Goal: Complete application form

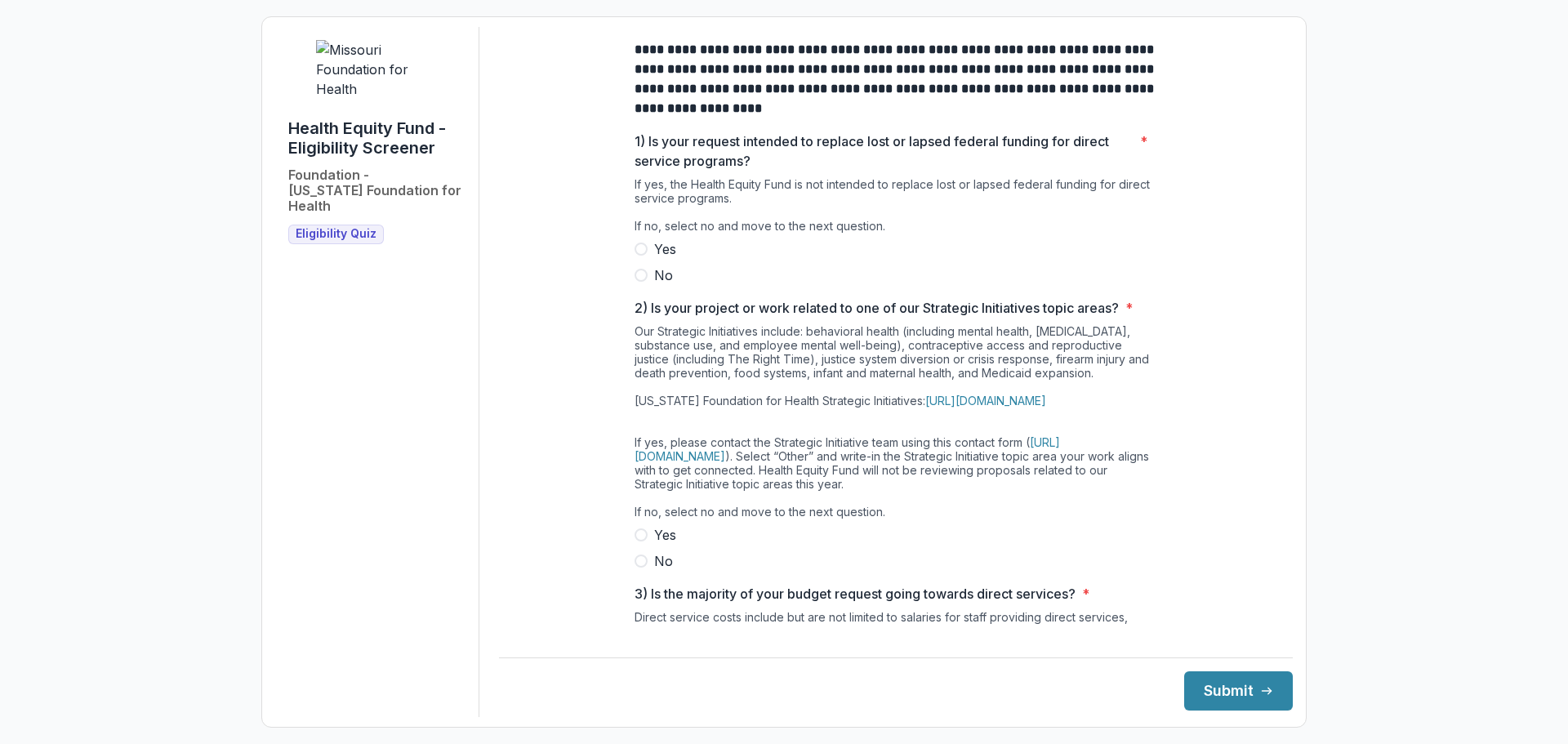
click at [639, 255] on span at bounding box center [641, 250] width 13 height 13
click at [634, 545] on label "Yes" at bounding box center [895, 535] width 522 height 20
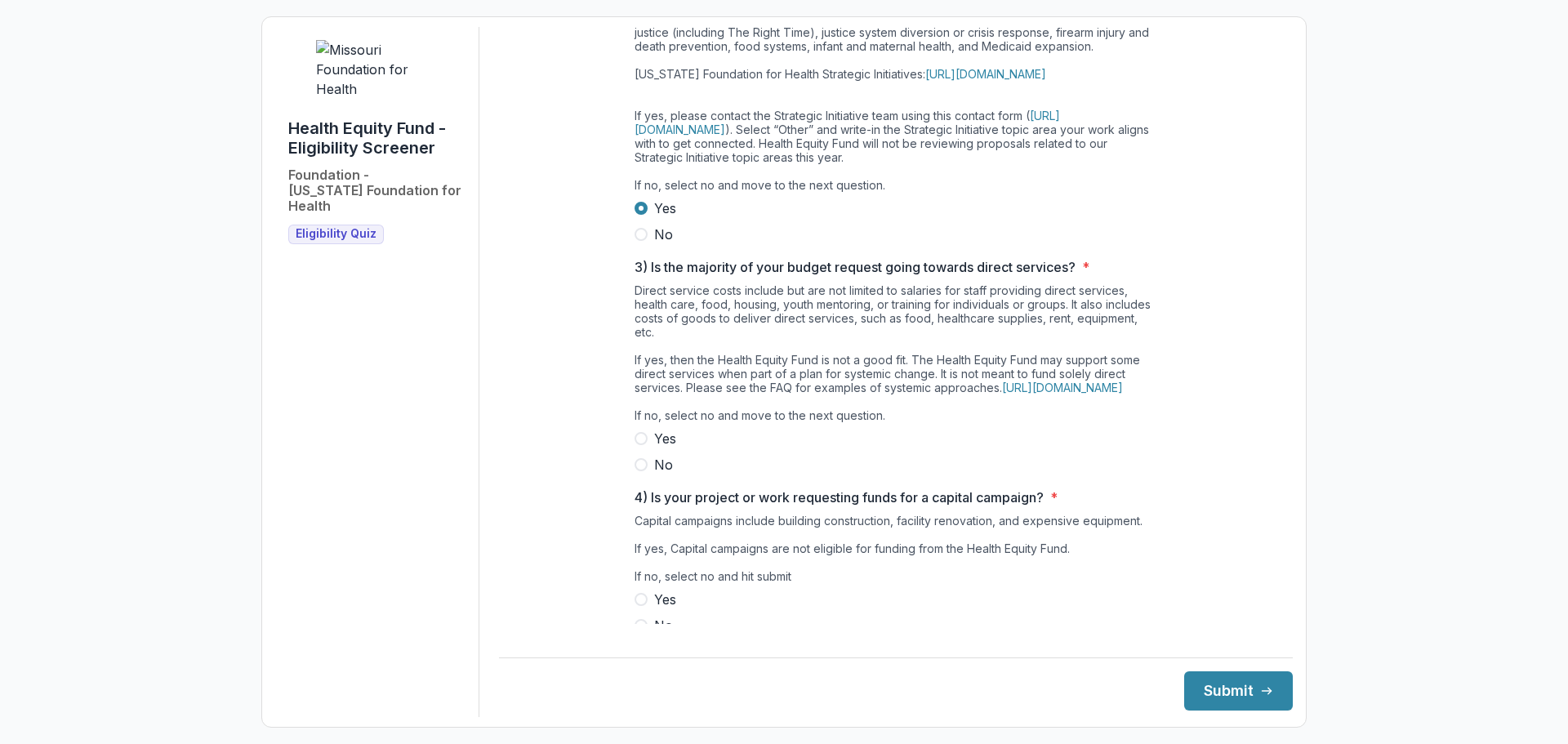
click at [641, 445] on span at bounding box center [641, 439] width 13 height 13
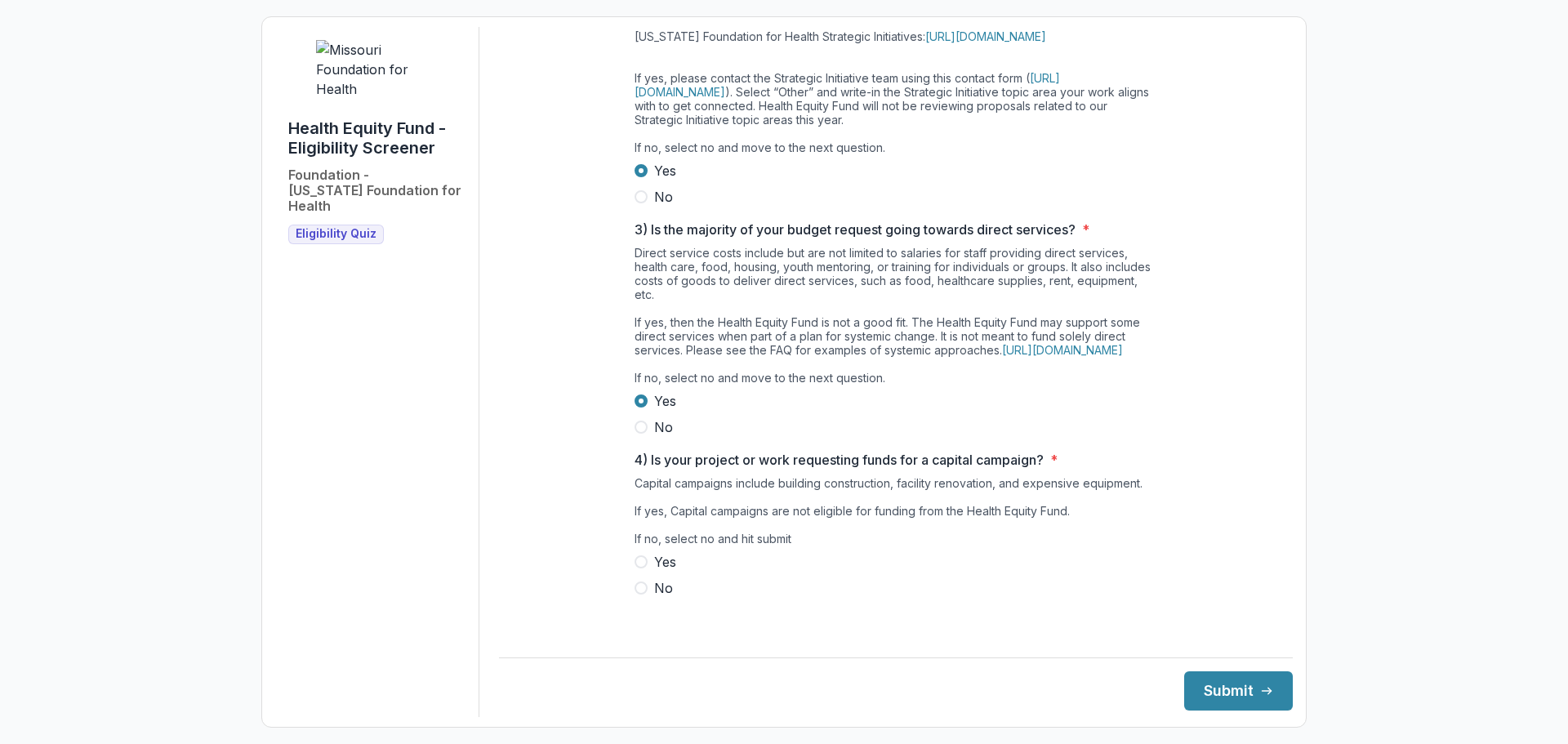
click at [639, 569] on span at bounding box center [641, 562] width 13 height 13
click at [1228, 684] on button "Submit" at bounding box center [1238, 691] width 109 height 39
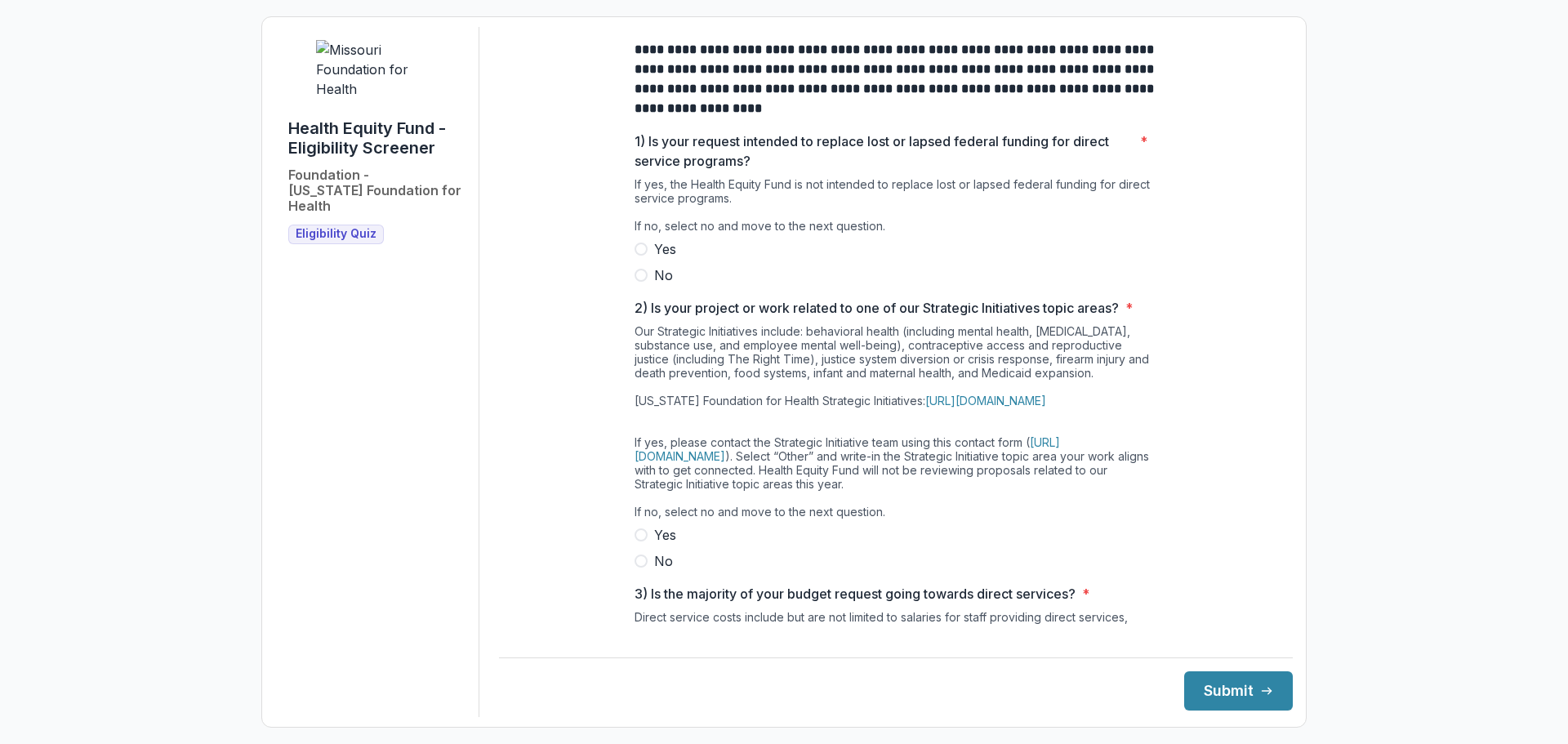
click at [645, 282] on label "No" at bounding box center [895, 275] width 522 height 20
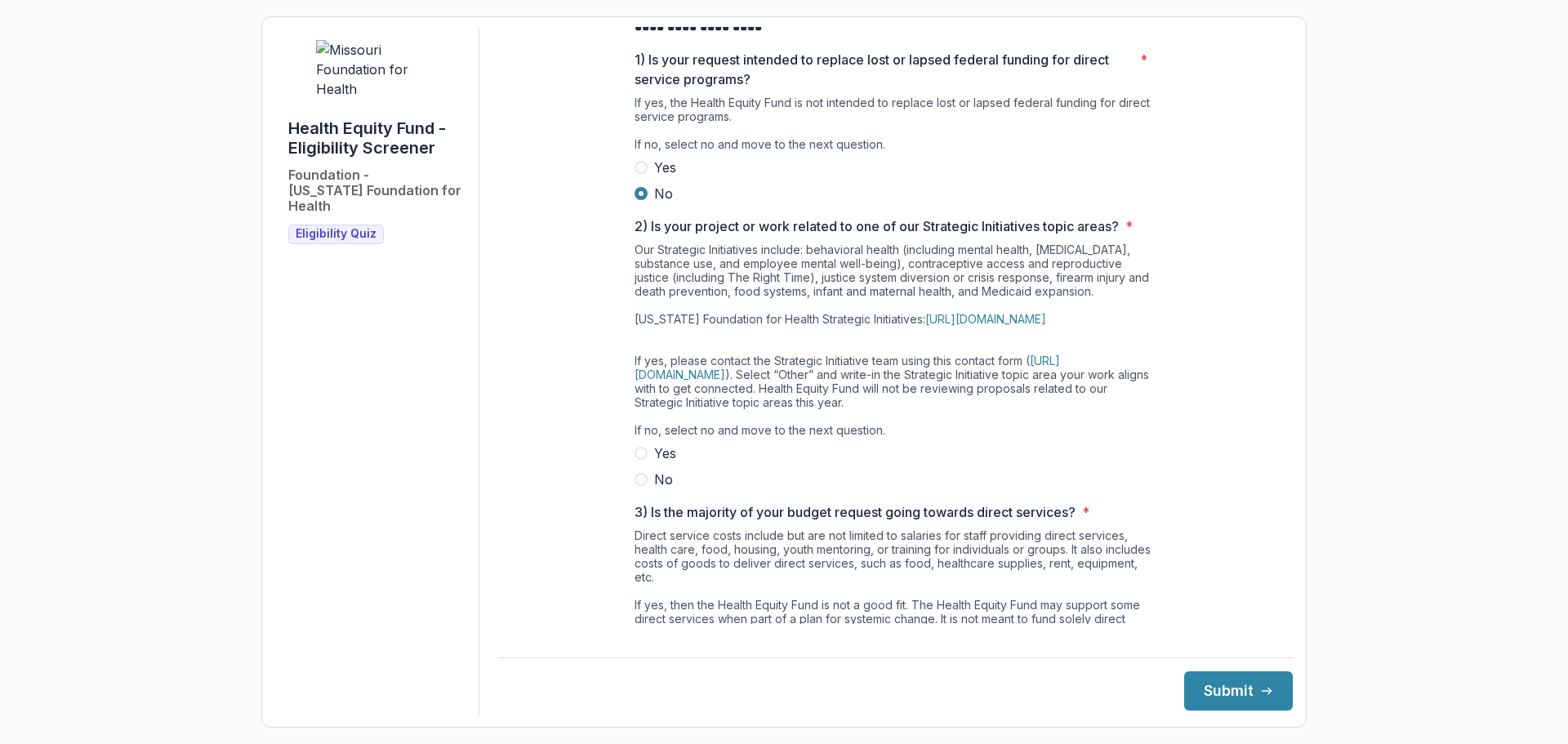
drag, startPoint x: 645, startPoint y: 483, endPoint x: 655, endPoint y: 483, distance: 10.0
click at [645, 463] on label "Yes" at bounding box center [895, 453] width 522 height 20
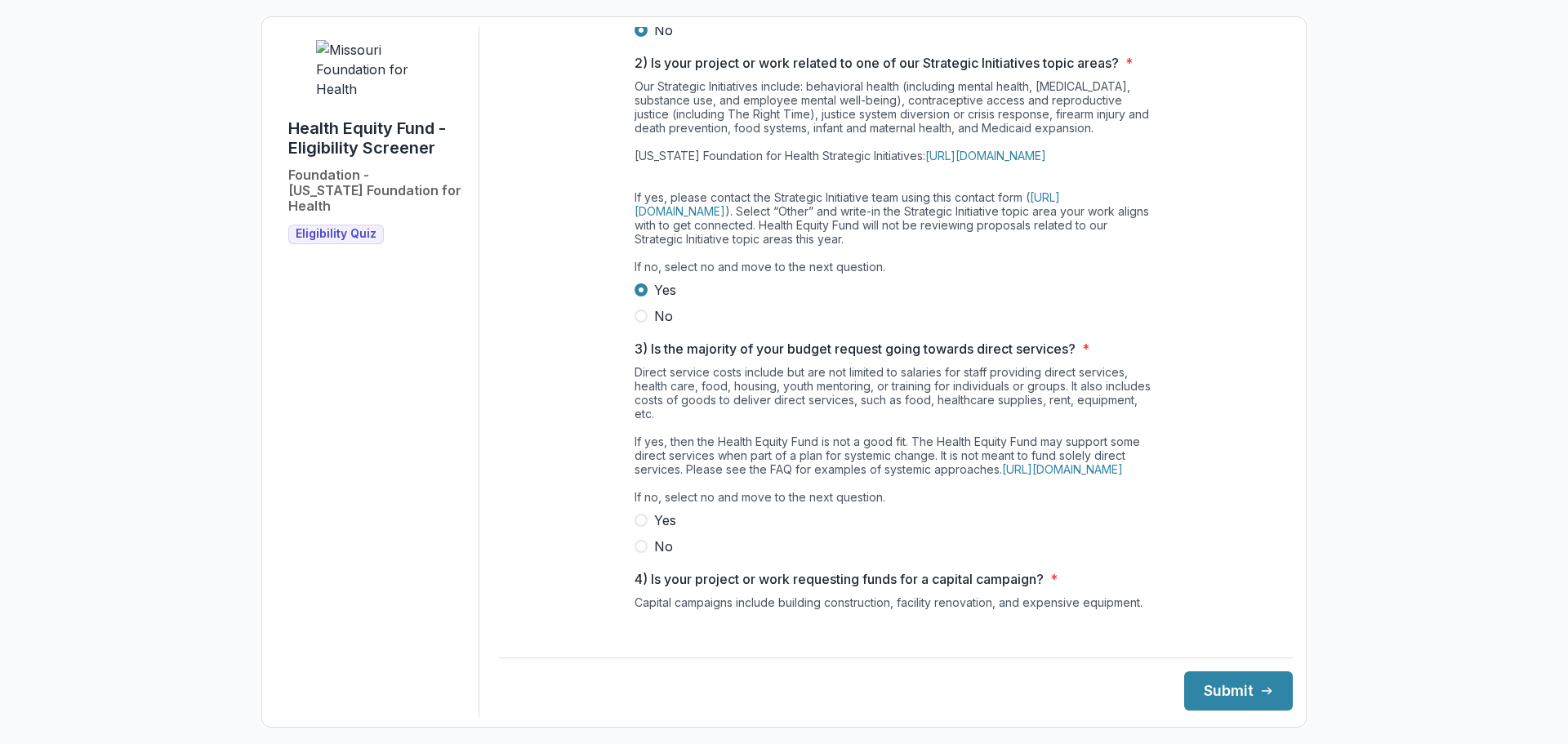
click at [647, 556] on label "No" at bounding box center [895, 546] width 522 height 20
click at [643, 323] on span at bounding box center [641, 316] width 13 height 13
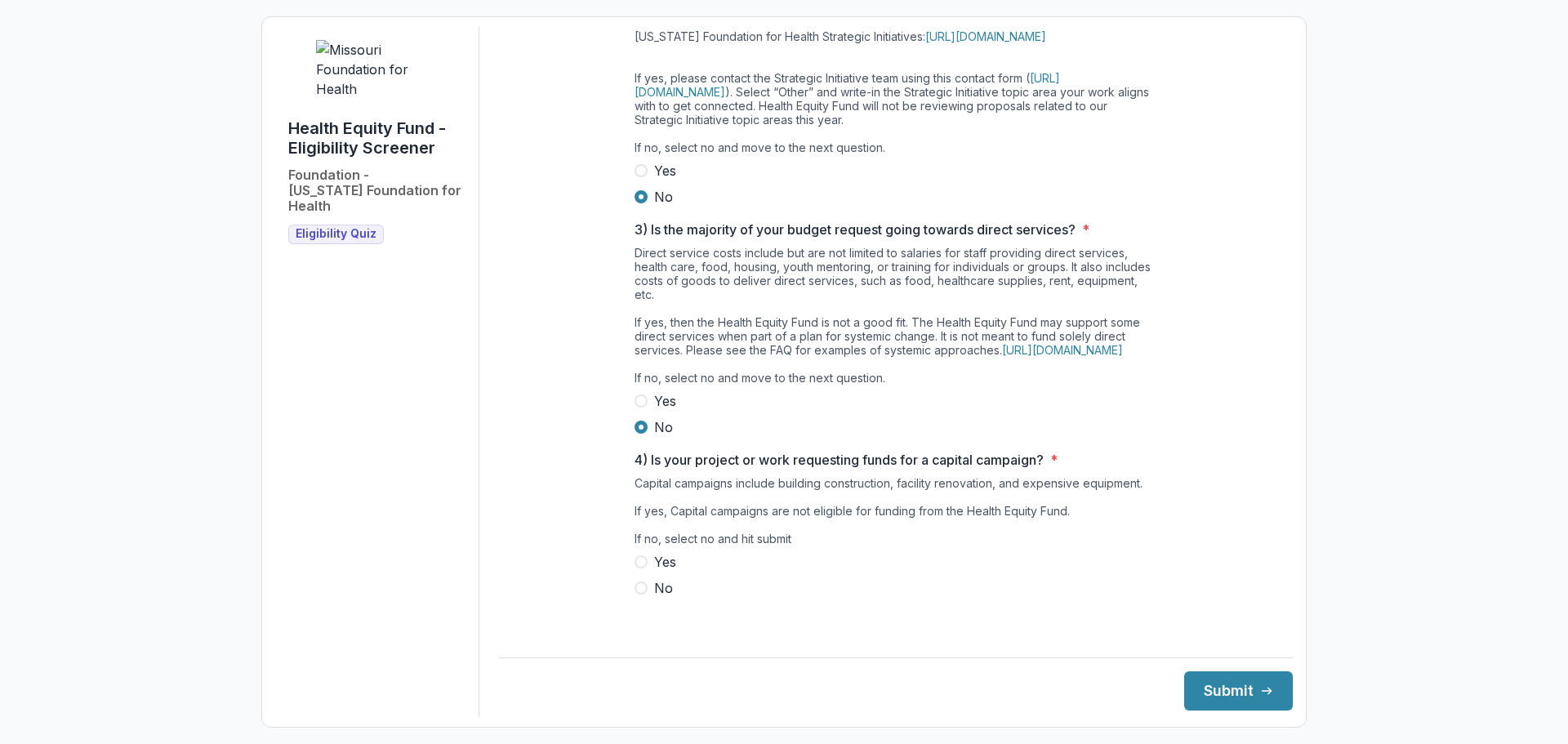
click at [641, 595] on span at bounding box center [641, 588] width 13 height 13
click at [1214, 694] on button "Submit" at bounding box center [1238, 691] width 109 height 39
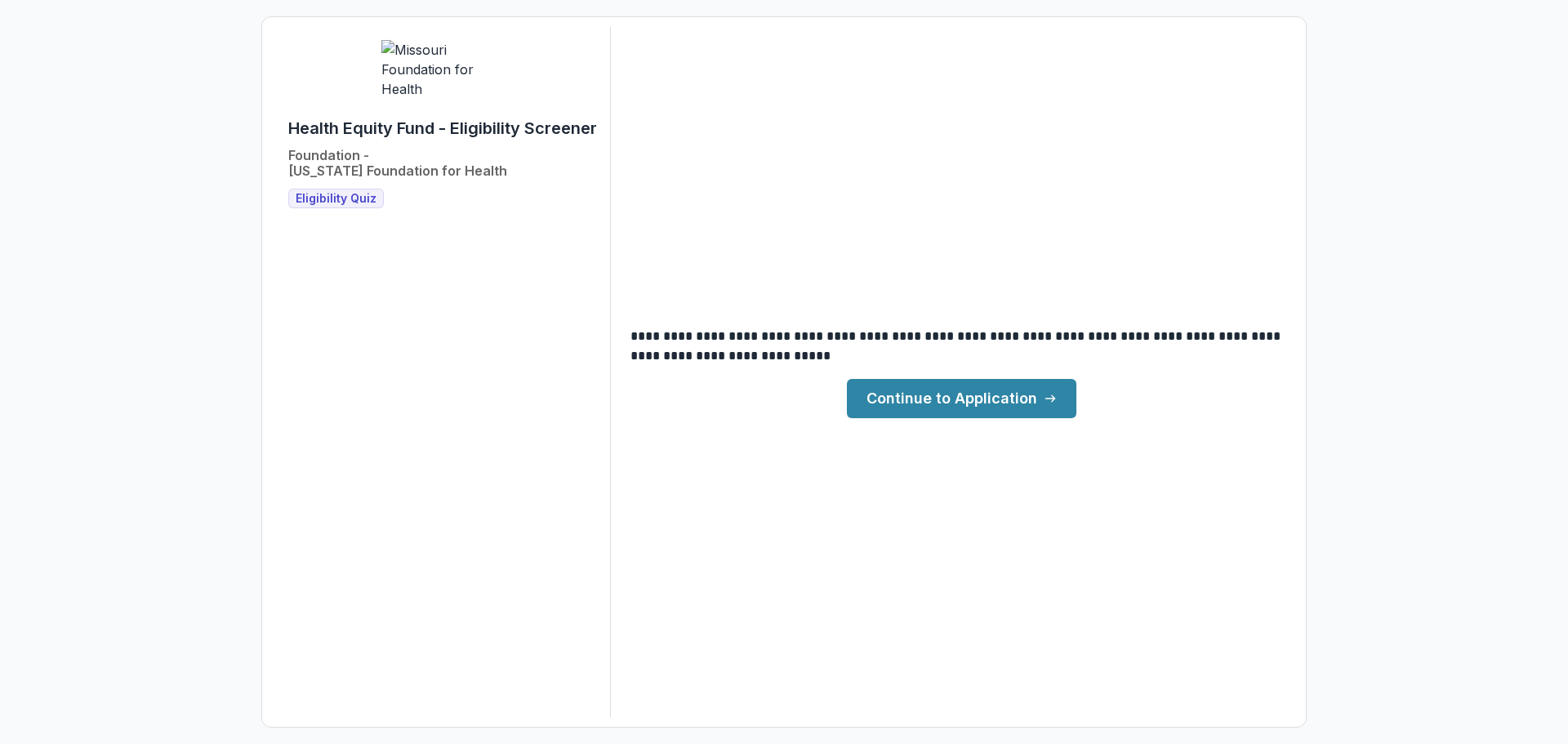
click at [983, 407] on link "Continue to Application" at bounding box center [961, 399] width 230 height 39
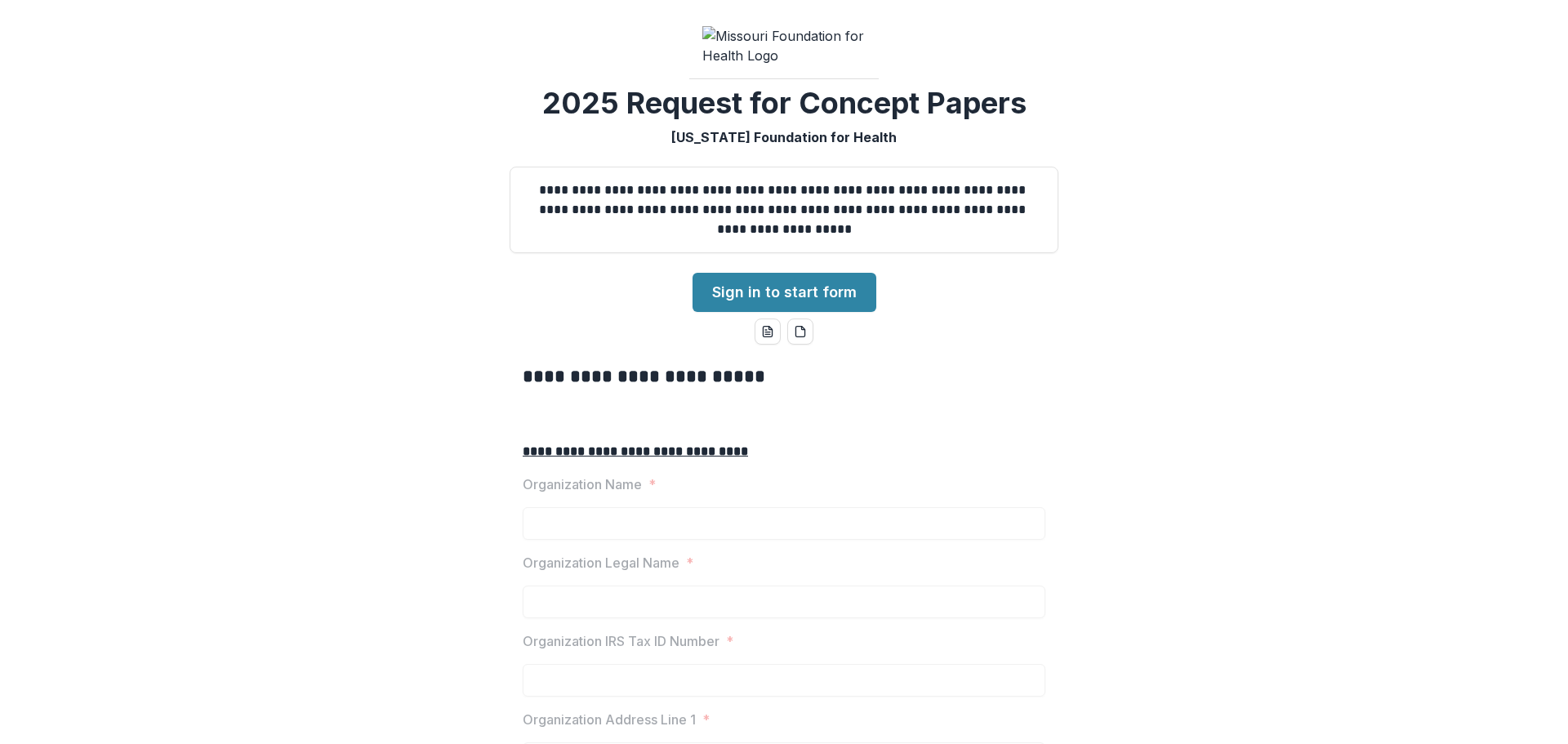
click at [772, 312] on link "Sign in to start form" at bounding box center [784, 293] width 184 height 39
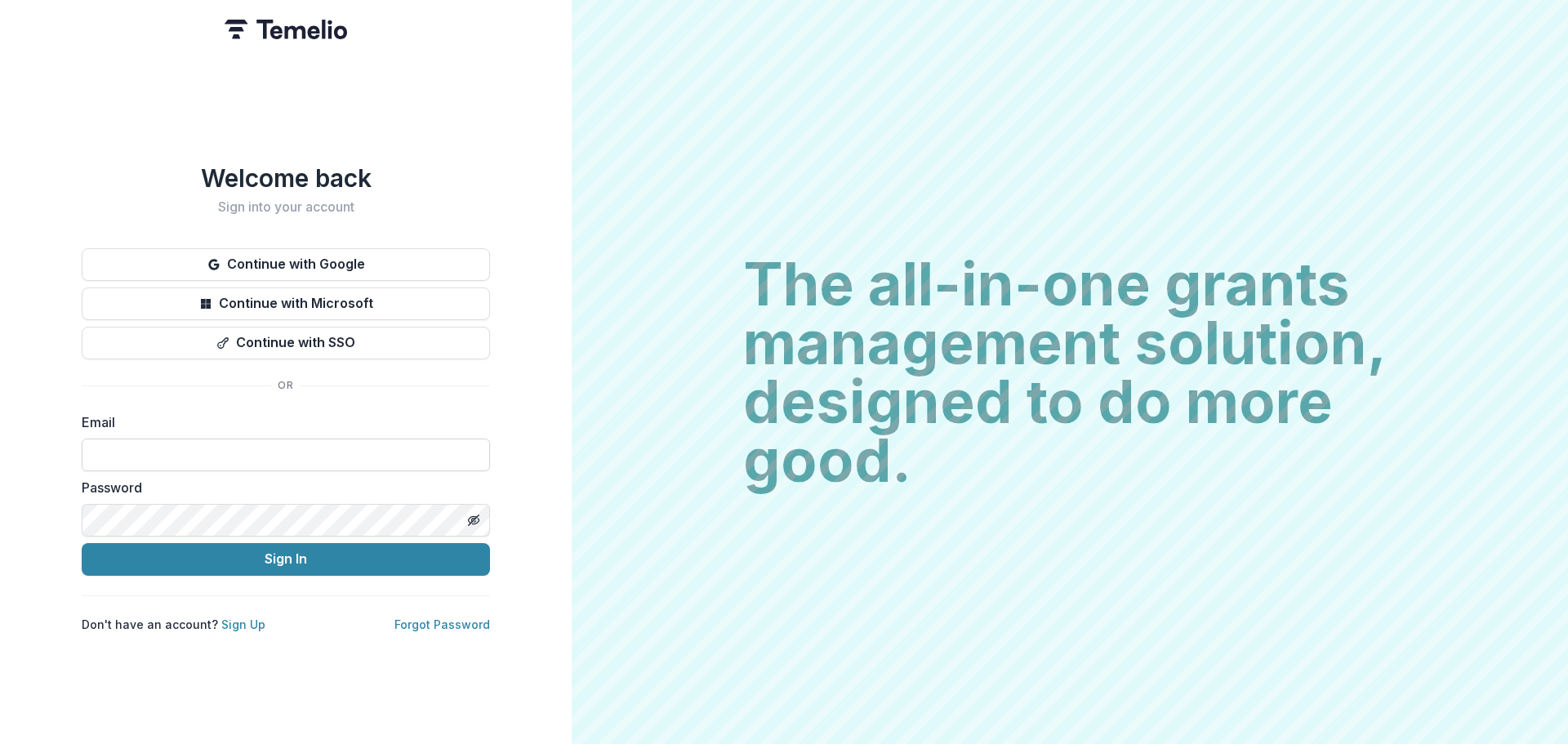
click at [266, 458] on input at bounding box center [285, 455] width 408 height 33
type input "**********"
click at [477, 518] on icon "Toggle password visibility" at bounding box center [475, 521] width 7 height 6
click at [477, 516] on icon "Toggle password visibility" at bounding box center [474, 520] width 10 height 8
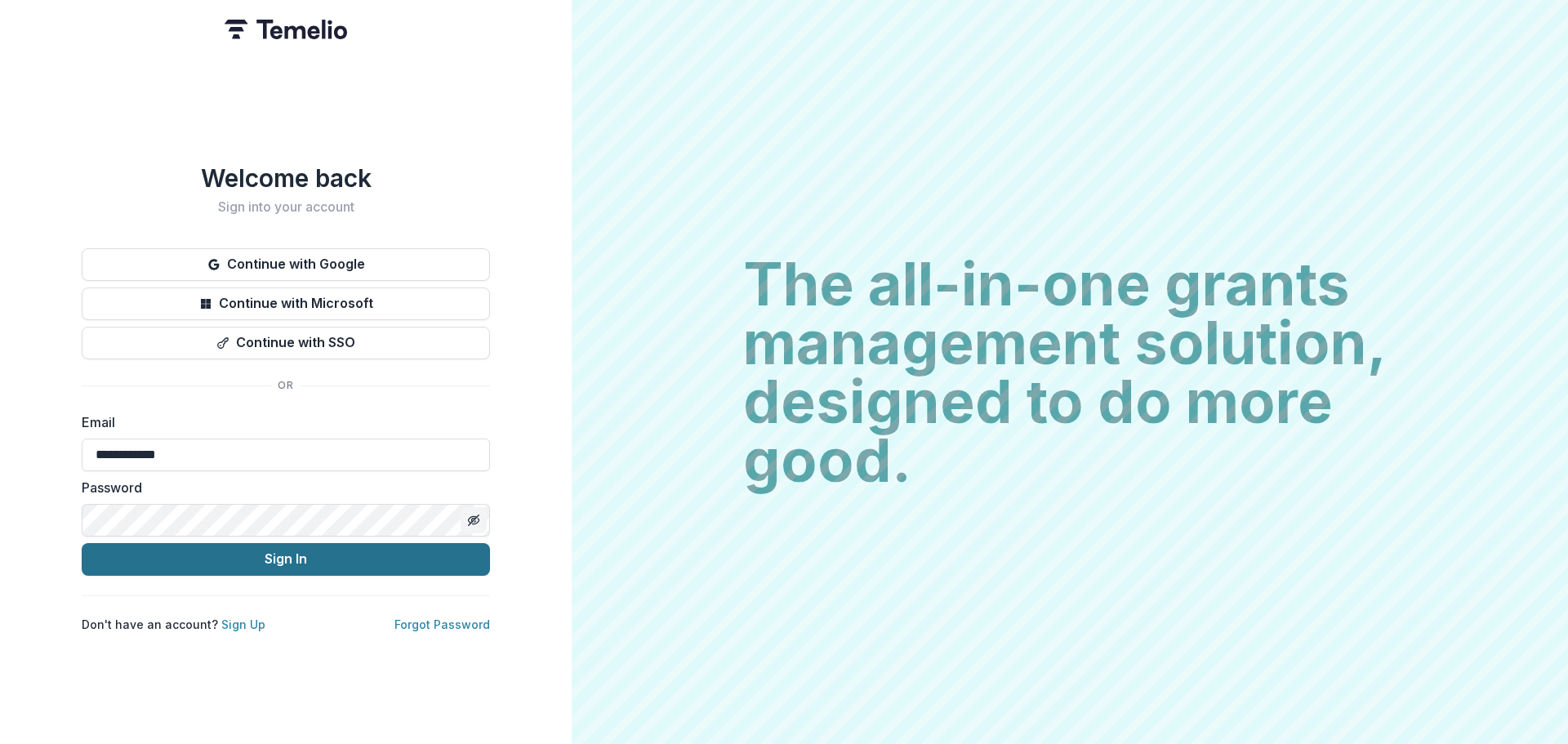
click at [428, 543] on button "Sign In" at bounding box center [285, 559] width 408 height 33
